Goal: Find specific page/section: Find specific page/section

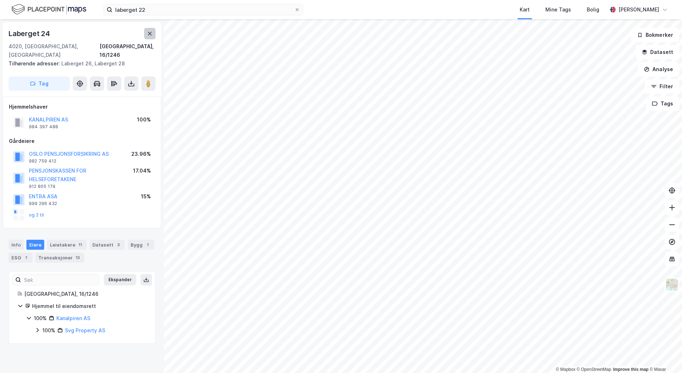
click at [150, 35] on icon at bounding box center [150, 34] width 6 height 6
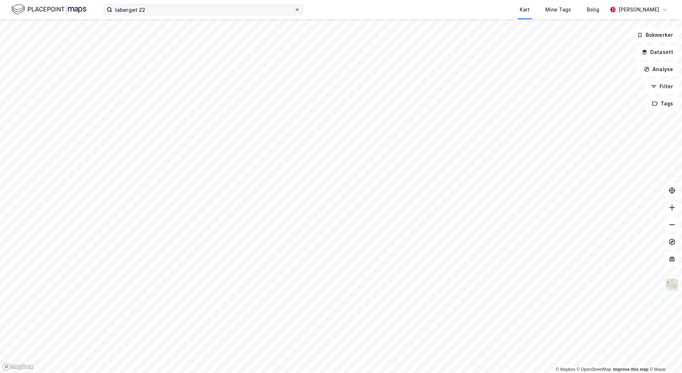
click at [297, 10] on icon at bounding box center [297, 9] width 4 height 4
click at [294, 10] on input "laberget 22" at bounding box center [203, 9] width 182 height 11
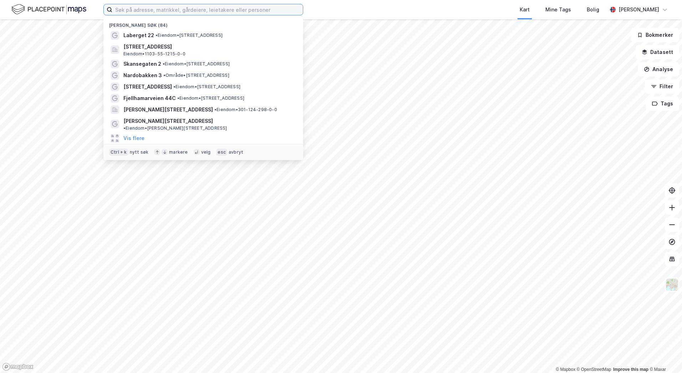
click at [245, 10] on input at bounding box center [207, 9] width 191 height 11
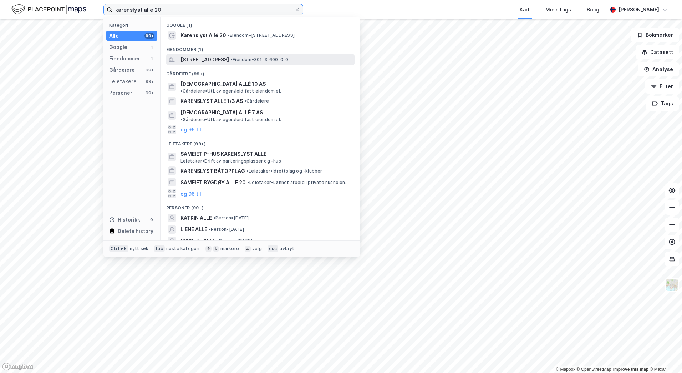
type input "karenslyst alle 20"
click at [229, 58] on span "[STREET_ADDRESS]" at bounding box center [205, 59] width 49 height 9
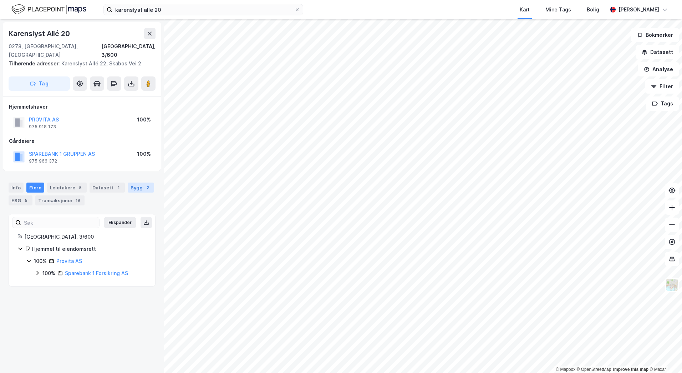
click at [135, 182] on div "Bygg 2" at bounding box center [141, 187] width 26 height 10
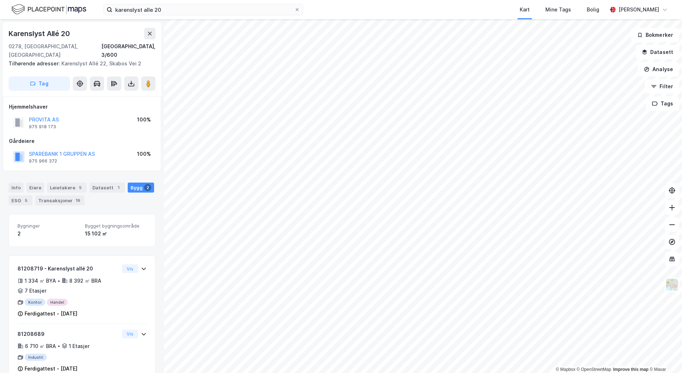
scroll to position [9, 0]
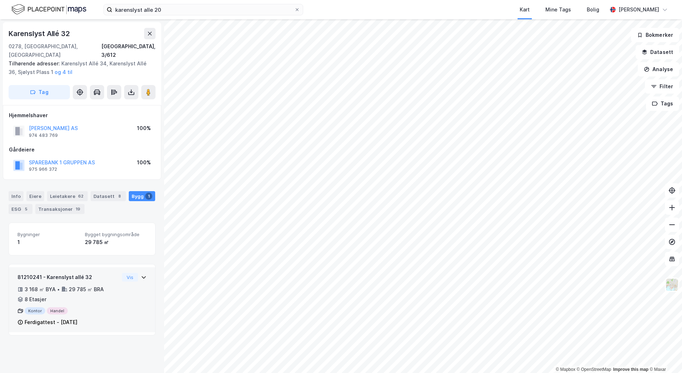
click at [141, 274] on icon at bounding box center [144, 277] width 6 height 6
